Goal: Transaction & Acquisition: Download file/media

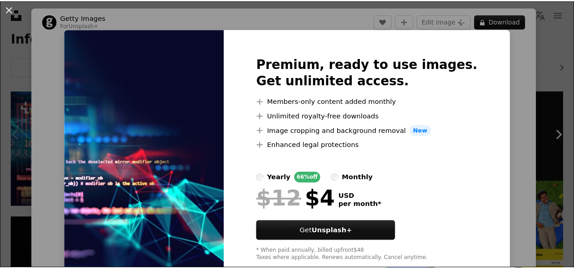
scroll to position [34, 0]
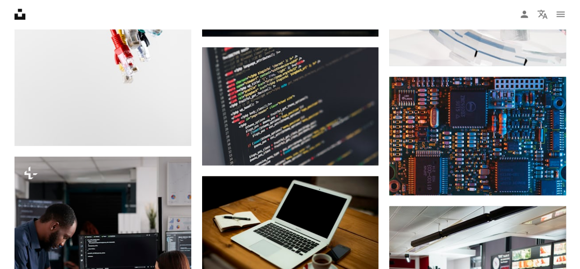
scroll to position [862, 0]
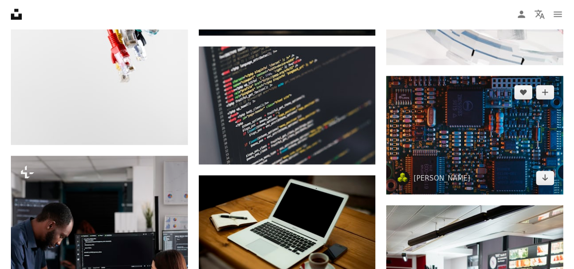
click at [426, 146] on img at bounding box center [474, 135] width 177 height 118
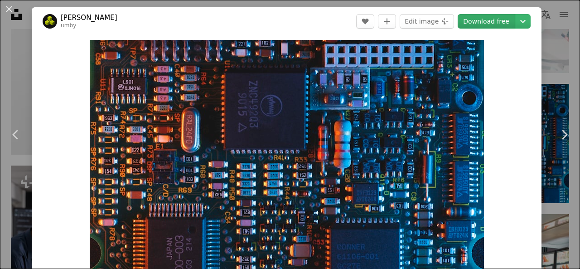
click at [483, 19] on link "Download free" at bounding box center [486, 21] width 57 height 15
